Goal: Task Accomplishment & Management: Complete application form

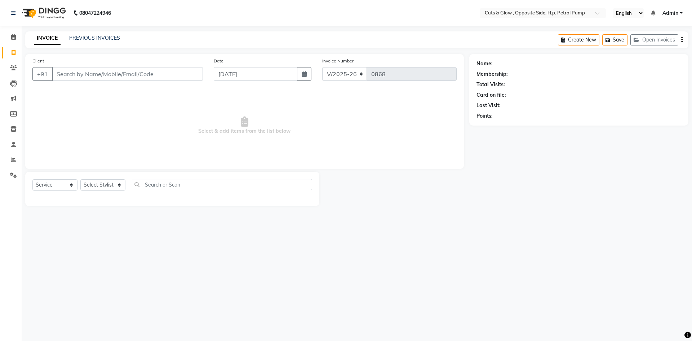
select select "6633"
select select "service"
click at [95, 72] on input "Client" at bounding box center [127, 74] width 151 height 14
type input "8400093542"
click at [219, 71] on input "[DATE]" at bounding box center [256, 74] width 84 height 14
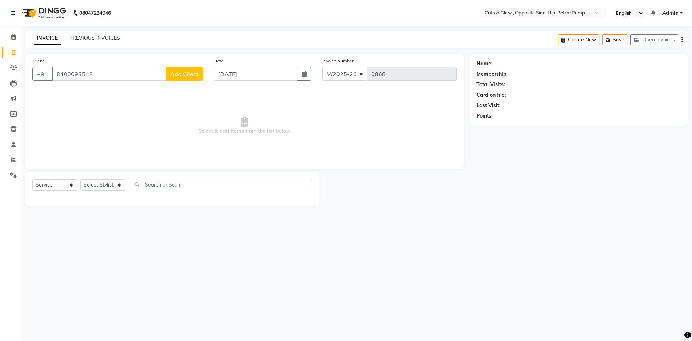
select select "9"
select select "2025"
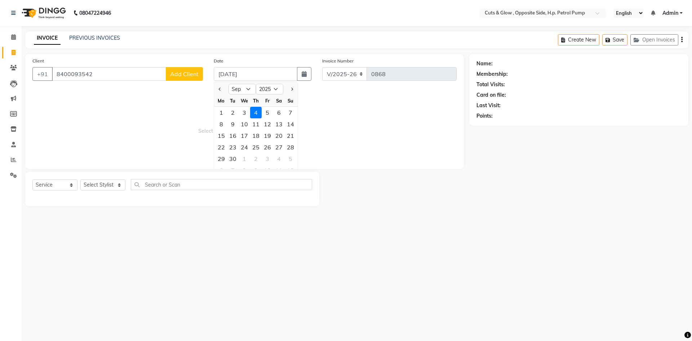
click at [200, 74] on button "Add Client" at bounding box center [184, 74] width 37 height 14
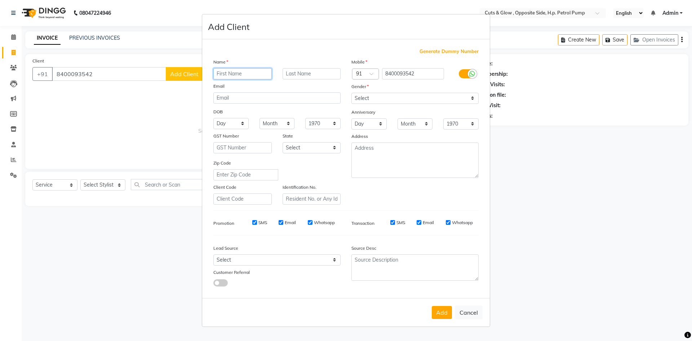
click at [227, 71] on input "text" at bounding box center [242, 73] width 58 height 11
type input "[PERSON_NAME]"
click at [374, 97] on select "Select [DEMOGRAPHIC_DATA] [DEMOGRAPHIC_DATA] Other Prefer Not To Say" at bounding box center [414, 98] width 127 height 11
select select "[DEMOGRAPHIC_DATA]"
click at [351, 93] on select "Select [DEMOGRAPHIC_DATA] [DEMOGRAPHIC_DATA] Other Prefer Not To Say" at bounding box center [414, 98] width 127 height 11
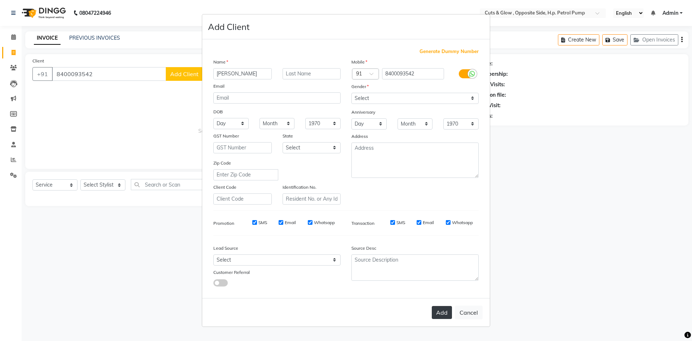
click at [444, 313] on button "Add" at bounding box center [442, 312] width 20 height 13
select select
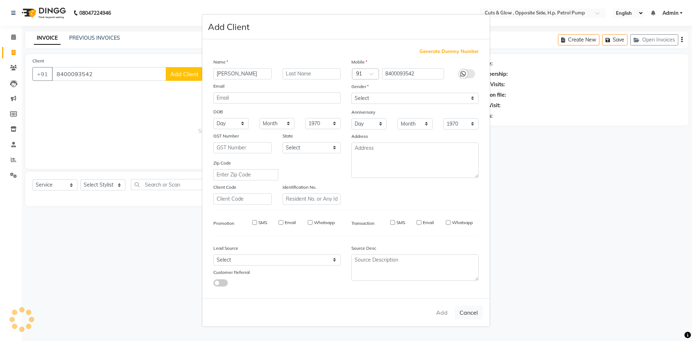
select select
checkbox input "false"
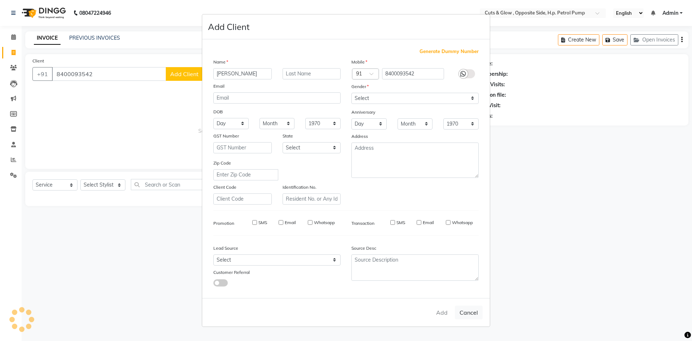
checkbox input "false"
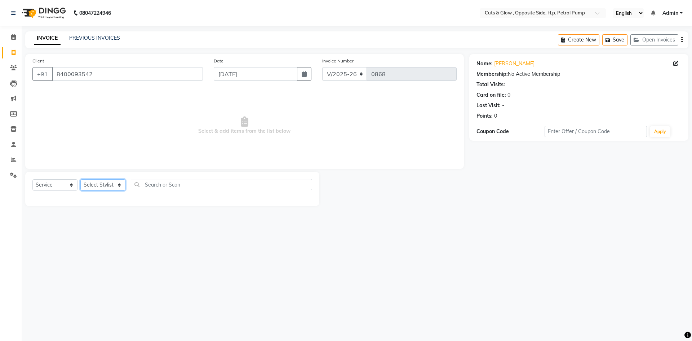
click at [101, 188] on select "Select Stylist [PERSON_NAME] [PERSON_NAME] [PERSON_NAME] [PERSON_NAME] Priyanka…" at bounding box center [102, 184] width 45 height 11
select select "52716"
click at [80, 179] on select "Select Stylist [PERSON_NAME] [PERSON_NAME] [PERSON_NAME] [PERSON_NAME] Priyanka…" at bounding box center [102, 184] width 45 height 11
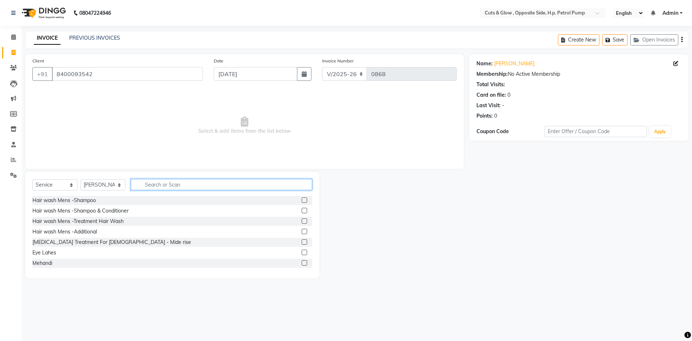
click at [177, 182] on input "text" at bounding box center [221, 184] width 181 height 11
type input "threa"
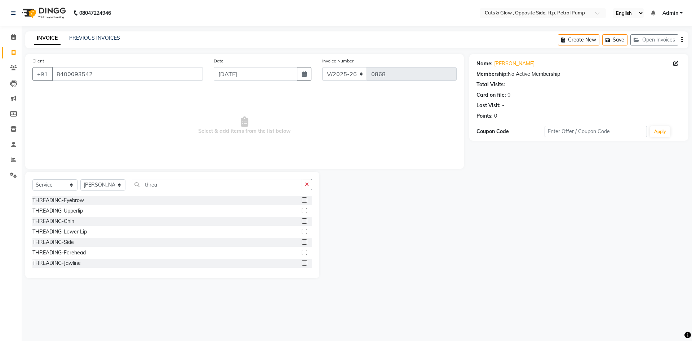
click at [302, 210] on label at bounding box center [304, 210] width 5 height 5
click at [302, 210] on input "checkbox" at bounding box center [304, 210] width 5 height 5
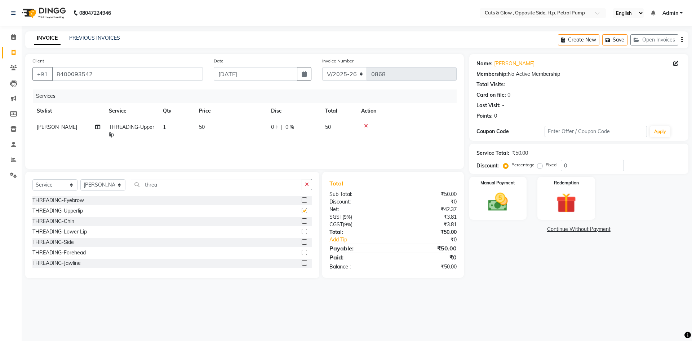
checkbox input "false"
click at [302, 201] on label at bounding box center [304, 199] width 5 height 5
click at [302, 201] on input "checkbox" at bounding box center [304, 200] width 5 height 5
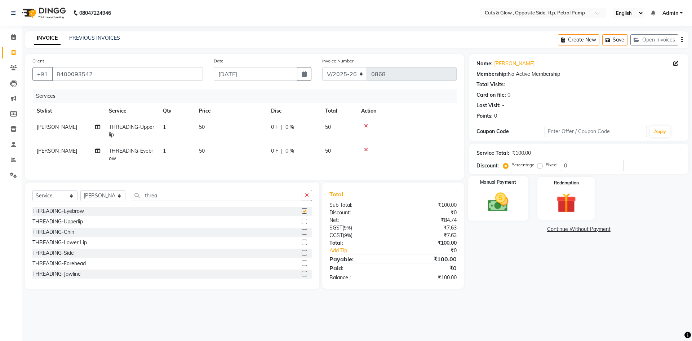
checkbox input "false"
click at [473, 194] on div "Manual Payment" at bounding box center [498, 198] width 60 height 44
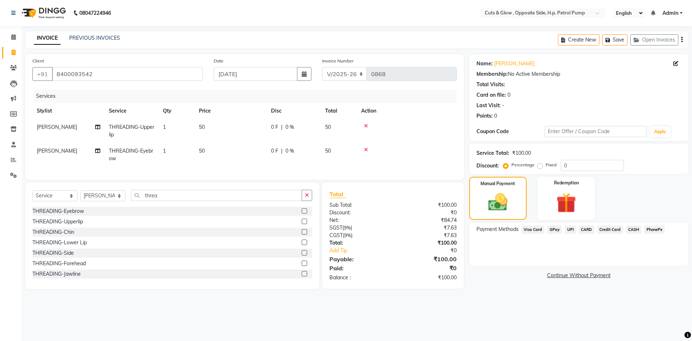
click at [636, 228] on span "CASH" at bounding box center [633, 229] width 15 height 8
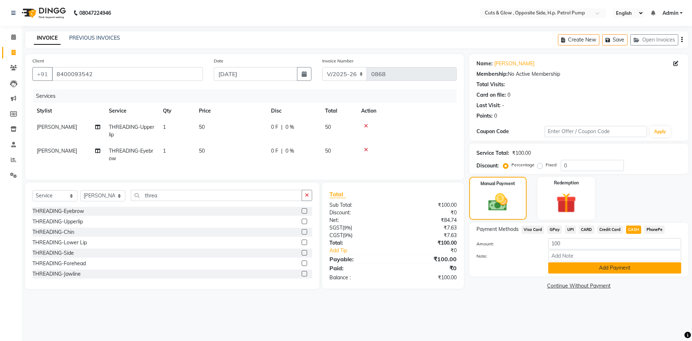
click at [620, 267] on button "Add Payment" at bounding box center [614, 267] width 133 height 11
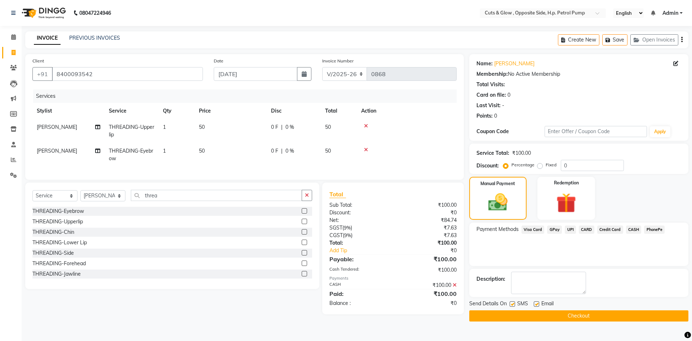
click at [604, 315] on button "Checkout" at bounding box center [578, 315] width 219 height 11
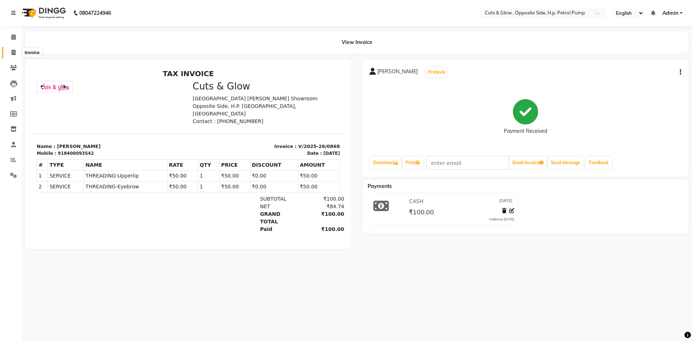
click at [12, 52] on icon at bounding box center [14, 52] width 4 height 5
select select "service"
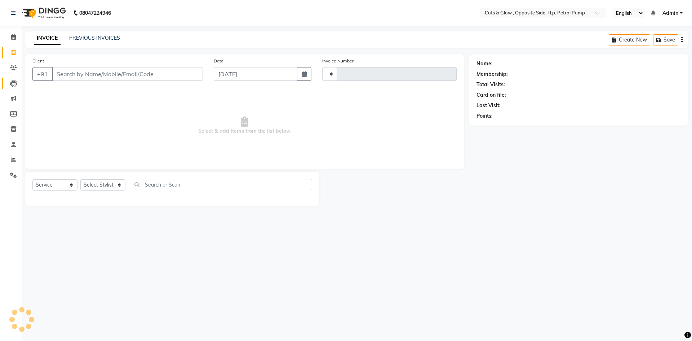
type input "0869"
select select "6633"
click at [14, 69] on icon at bounding box center [13, 67] width 7 height 5
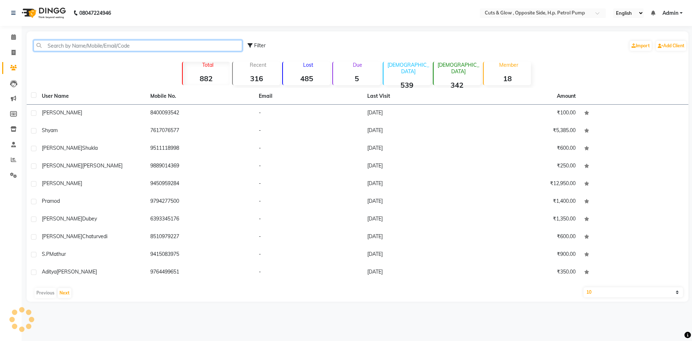
click at [110, 45] on input "text" at bounding box center [138, 45] width 209 height 11
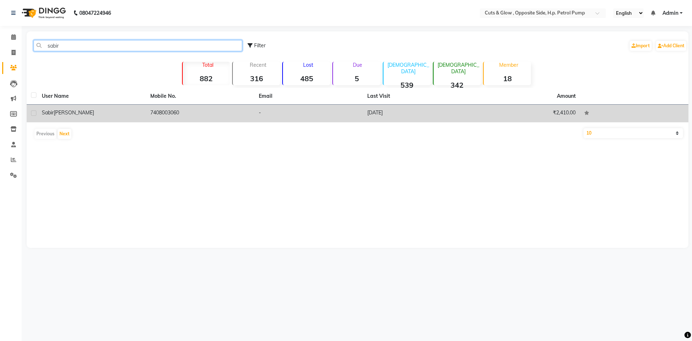
type input "sabir"
click at [147, 116] on td "7408003060" at bounding box center [200, 113] width 108 height 18
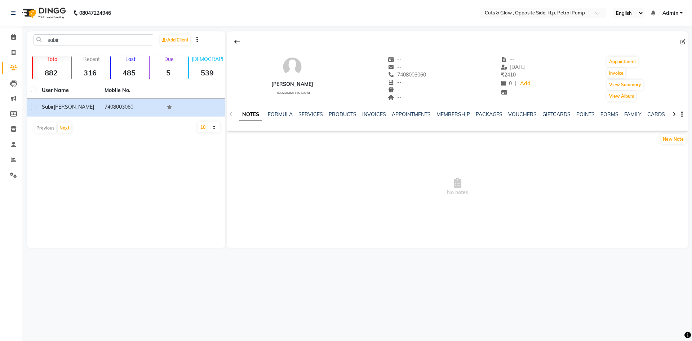
click at [357, 113] on ul "NOTES FORMULA SERVICES PRODUCTS INVOICES APPOINTMENTS MEMBERSHIP PACKAGES VOUCH…" at bounding box center [468, 115] width 458 height 8
click at [377, 111] on link "INVOICES" at bounding box center [374, 114] width 24 height 6
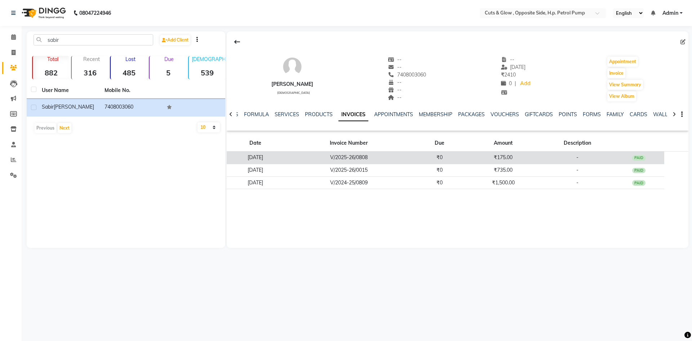
click at [406, 161] on td "V/2025-26/0808" at bounding box center [349, 157] width 130 height 13
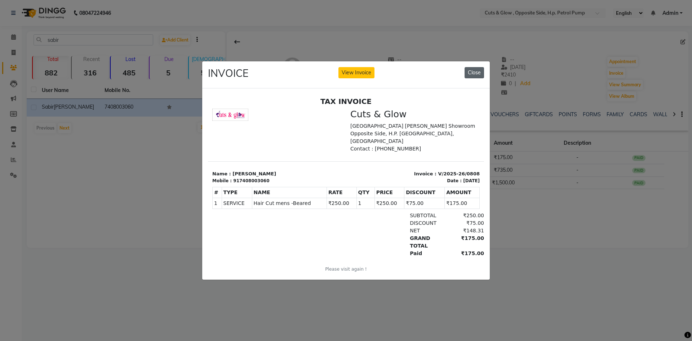
click at [475, 70] on button "Close" at bounding box center [473, 72] width 19 height 11
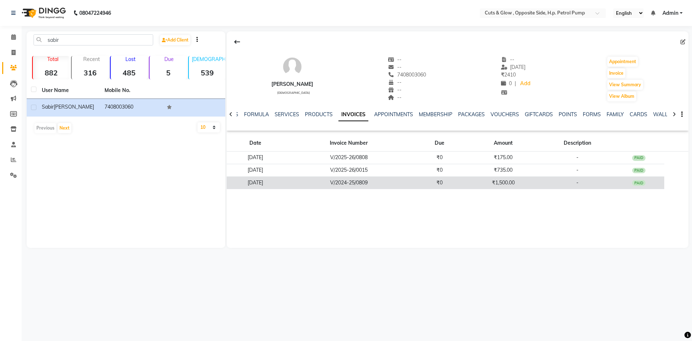
click at [524, 185] on td "₹1,500.00" at bounding box center [503, 182] width 76 height 13
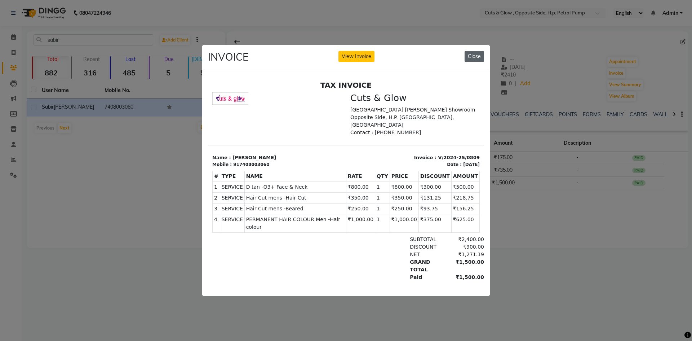
click at [473, 56] on button "Close" at bounding box center [473, 56] width 19 height 11
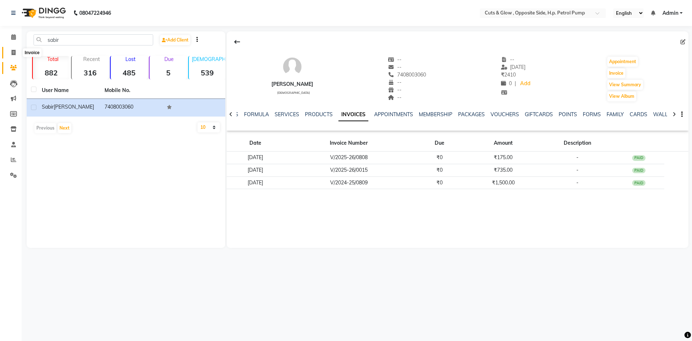
click at [9, 53] on span at bounding box center [13, 53] width 13 height 8
select select "service"
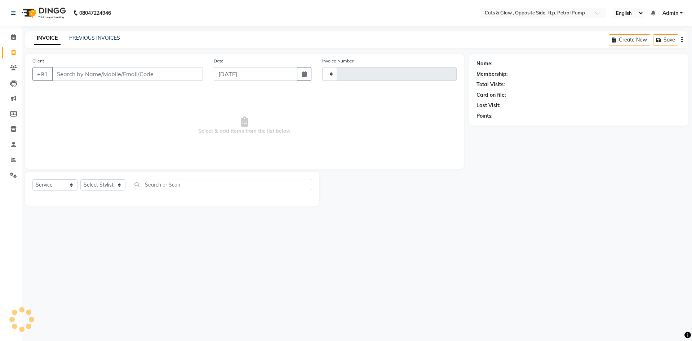
type input "0869"
select select "6633"
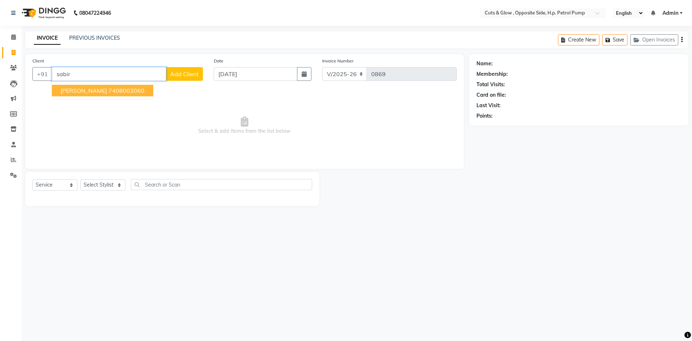
click at [84, 88] on button "[PERSON_NAME] 7408003060" at bounding box center [102, 91] width 101 height 12
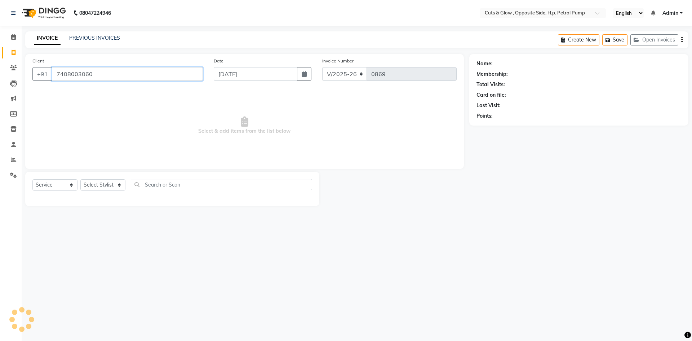
type input "7408003060"
click at [94, 184] on select "Select Stylist [PERSON_NAME] [PERSON_NAME] [PERSON_NAME] [PERSON_NAME] Priyanka…" at bounding box center [102, 184] width 45 height 11
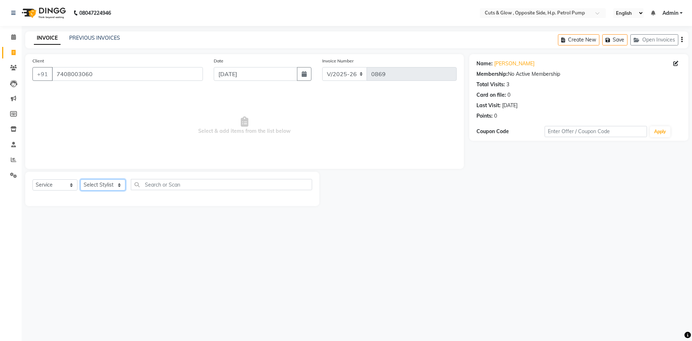
select select "63279"
click at [80, 179] on select "Select Stylist [PERSON_NAME] [PERSON_NAME] [PERSON_NAME] [PERSON_NAME] Priyanka…" at bounding box center [102, 184] width 45 height 11
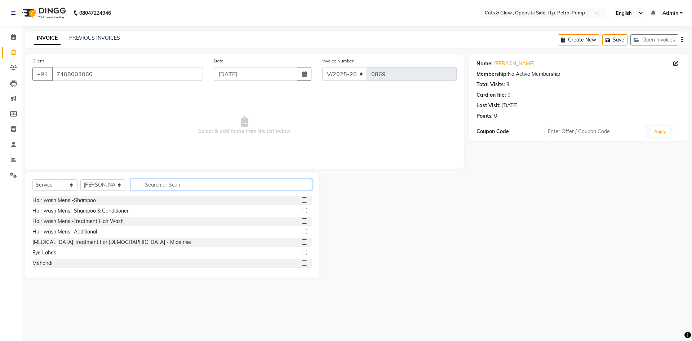
click at [158, 187] on input "text" at bounding box center [221, 184] width 181 height 11
type input "hair cut"
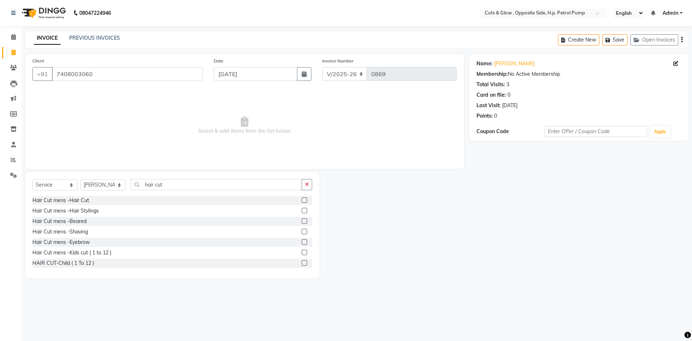
click at [302, 222] on label at bounding box center [304, 220] width 5 height 5
click at [302, 222] on input "checkbox" at bounding box center [304, 221] width 5 height 5
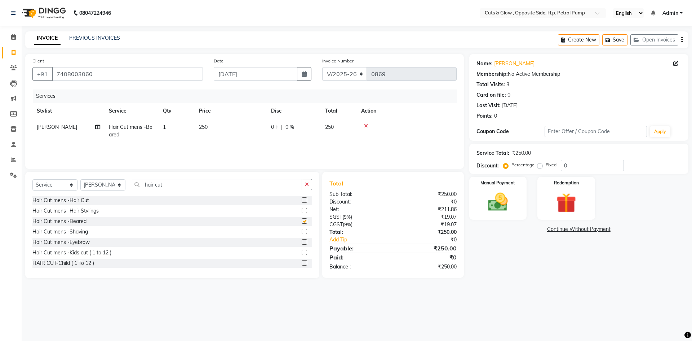
checkbox input "false"
click at [302, 199] on label at bounding box center [304, 199] width 5 height 5
click at [302, 199] on input "checkbox" at bounding box center [304, 200] width 5 height 5
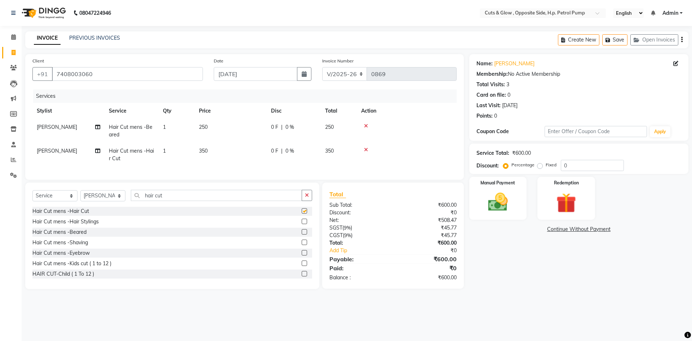
checkbox input "false"
click at [209, 201] on input "hair cut" at bounding box center [216, 195] width 171 height 11
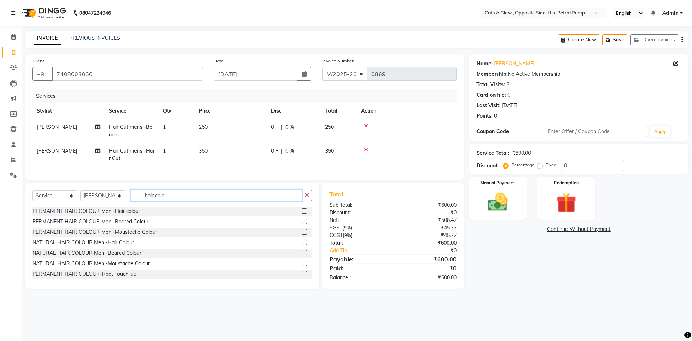
type input "hair colo"
click at [302, 213] on label at bounding box center [304, 210] width 5 height 5
click at [302, 213] on input "checkbox" at bounding box center [304, 211] width 5 height 5
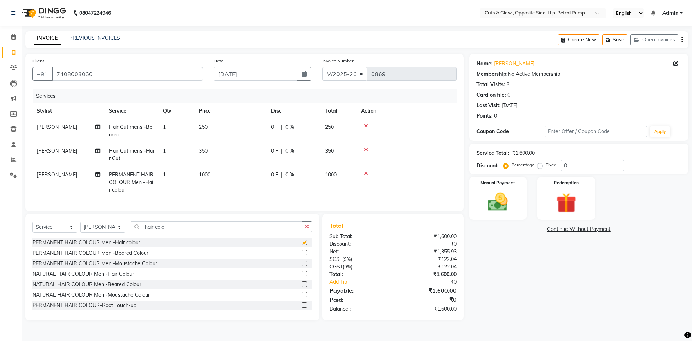
checkbox input "false"
click at [547, 293] on div "Name: [PERSON_NAME] Membership: No Active Membership Total Visits: 3 Card on fi…" at bounding box center [581, 187] width 224 height 266
click at [575, 168] on input "0" at bounding box center [592, 165] width 63 height 11
click at [546, 165] on label "Fixed" at bounding box center [551, 164] width 11 height 6
click at [539, 165] on input "Fixed" at bounding box center [541, 164] width 5 height 5
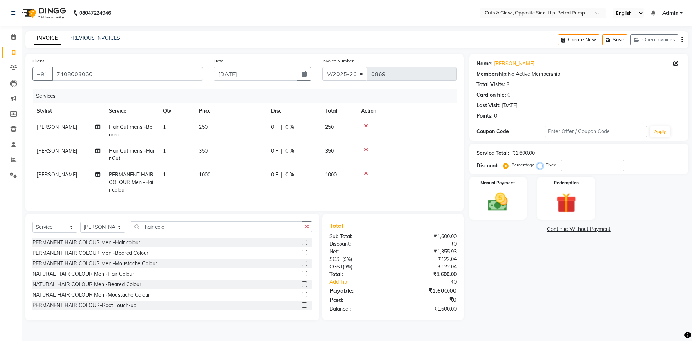
radio input "true"
drag, startPoint x: 559, startPoint y: 168, endPoint x: 563, endPoint y: 168, distance: 4.0
click at [561, 168] on div "Percentage Fixed" at bounding box center [563, 165] width 119 height 11
click at [563, 168] on input "number" at bounding box center [592, 165] width 63 height 11
type input "280"
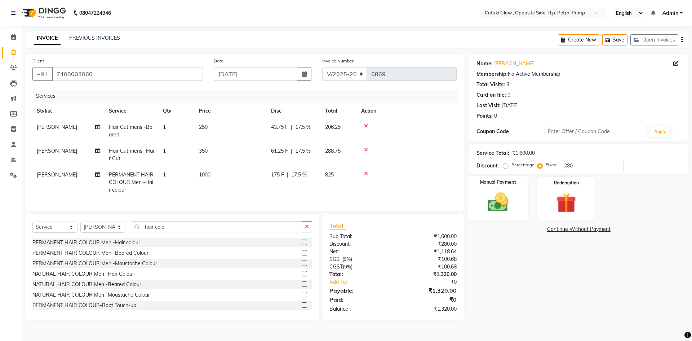
click at [500, 201] on img at bounding box center [498, 202] width 34 height 24
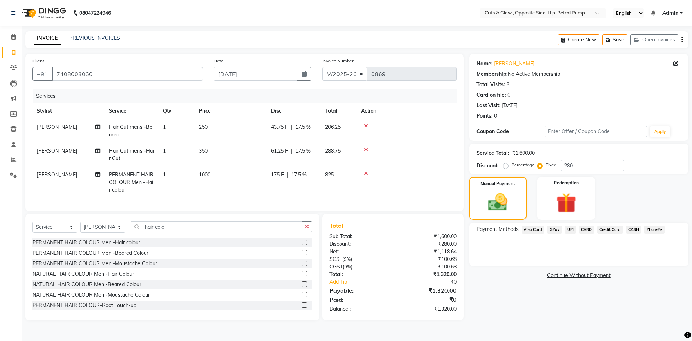
click at [569, 229] on span "UPI" at bounding box center [570, 229] width 11 height 8
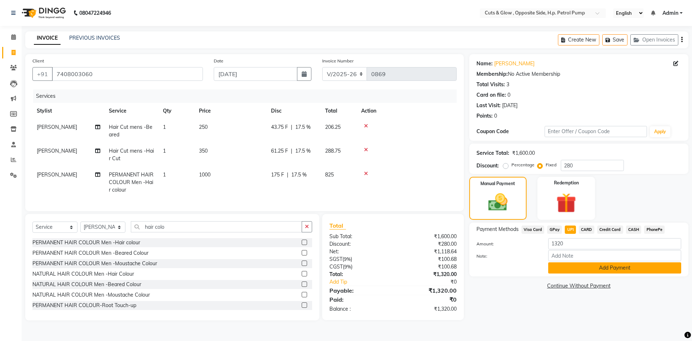
click at [568, 268] on button "Add Payment" at bounding box center [614, 267] width 133 height 11
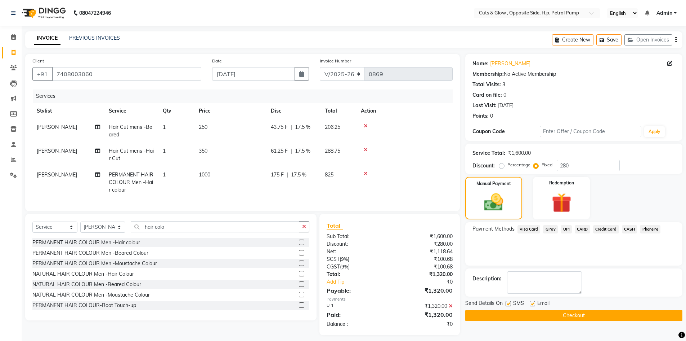
click at [567, 317] on button "Checkout" at bounding box center [574, 315] width 217 height 11
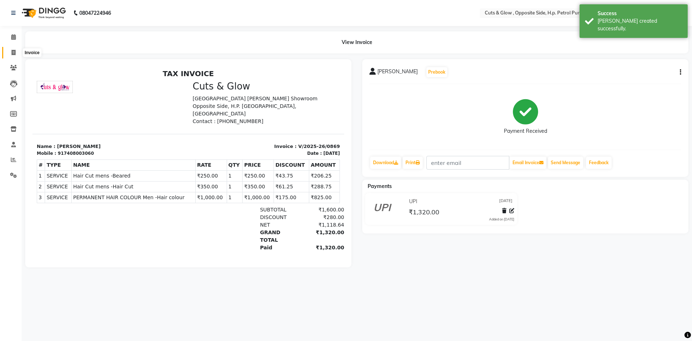
click at [13, 50] on icon at bounding box center [14, 52] width 4 height 5
select select "service"
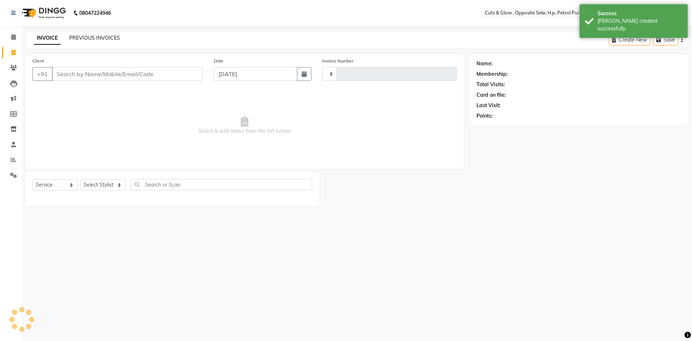
type input "0870"
select select "6633"
click at [99, 32] on div "INVOICE PREVIOUS INVOICES Create New Save Open Invoices" at bounding box center [356, 39] width 663 height 17
click at [101, 39] on link "PREVIOUS INVOICES" at bounding box center [94, 38] width 51 height 6
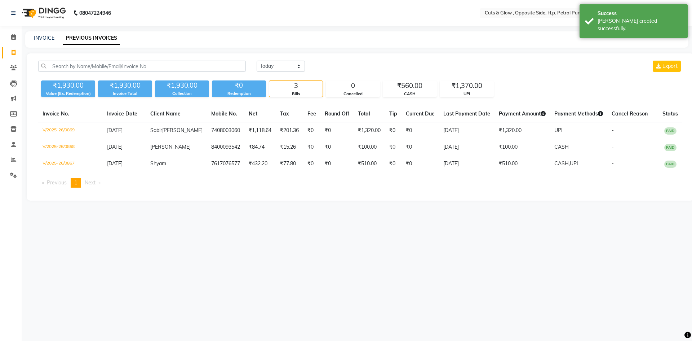
click at [144, 249] on div "08047224946 Select Location × Cuts & Glow , Opposite Side, H.p. Petrol Pump Eng…" at bounding box center [346, 170] width 692 height 341
click at [10, 50] on span at bounding box center [13, 53] width 13 height 8
select select "service"
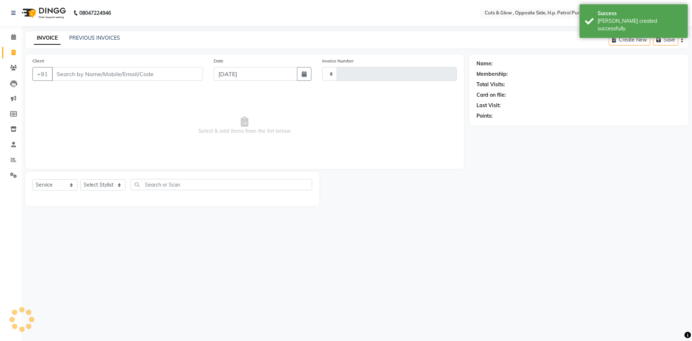
type input "0870"
select select "6633"
click at [88, 107] on span "Select & add items from the list below" at bounding box center [244, 125] width 424 height 72
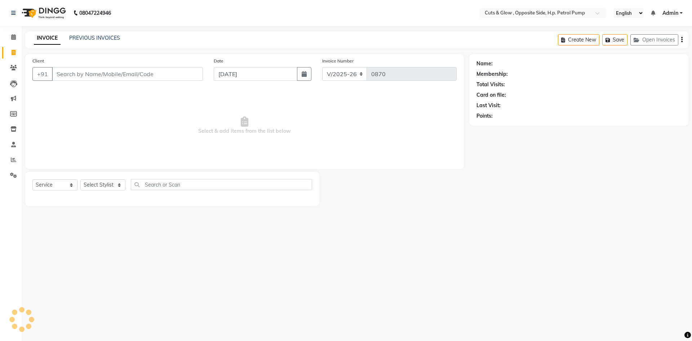
click at [192, 92] on span "Select & add items from the list below" at bounding box center [244, 125] width 424 height 72
